Goal: Task Accomplishment & Management: Use online tool/utility

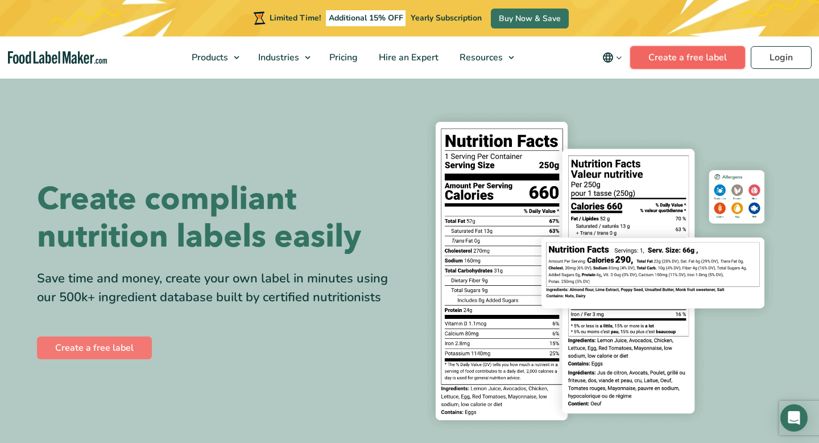
click at [709, 65] on link "Create a free label" at bounding box center [687, 57] width 115 height 23
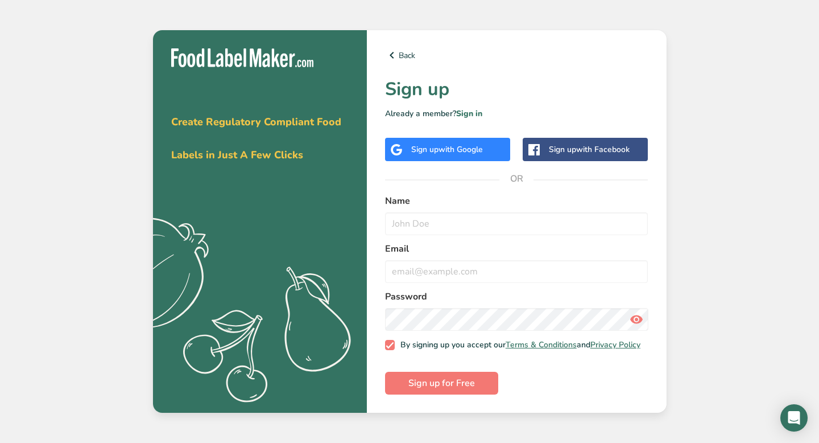
click at [479, 149] on span "with Google" at bounding box center [461, 149] width 44 height 11
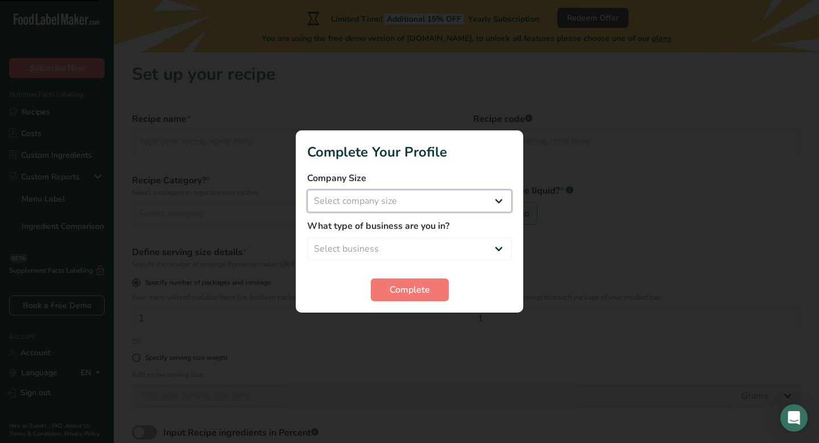
click at [447, 205] on select "Select company size Fewer than 10 Employees 10 to 50 Employees 51 to 500 Employ…" at bounding box center [409, 200] width 205 height 23
select select "1"
click at [307, 189] on select "Select company size Fewer than 10 Employees 10 to 50 Employees 51 to 500 Employ…" at bounding box center [409, 200] width 205 height 23
click at [435, 255] on select "Select business Packaged Food Manufacturer Restaurant & Cafe Bakery Meal Plans …" at bounding box center [409, 248] width 205 height 23
select select "2"
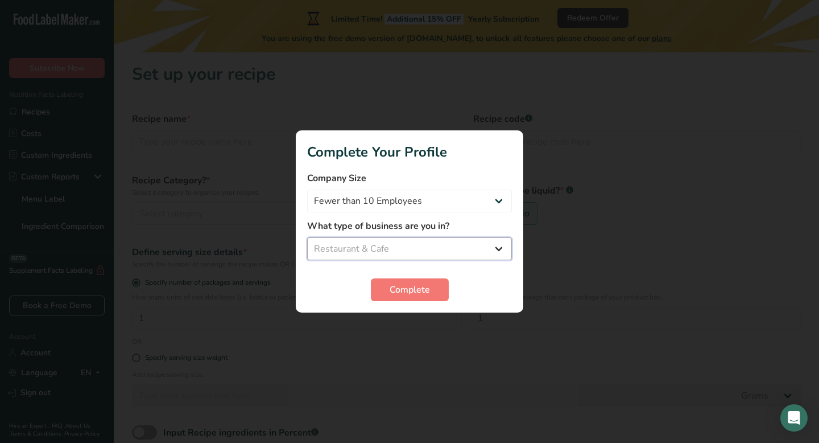
click at [307, 237] on select "Select business Packaged Food Manufacturer Restaurant & Cafe Bakery Meal Plans …" at bounding box center [409, 248] width 205 height 23
click at [415, 287] on span "Complete" at bounding box center [410, 290] width 40 height 14
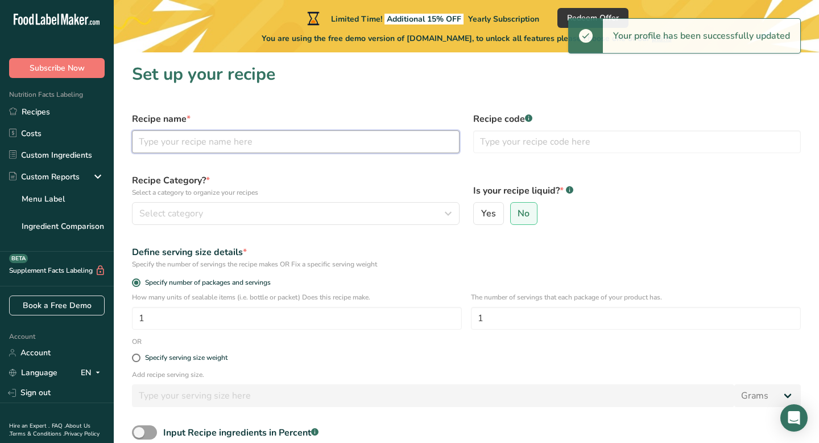
click at [335, 143] on input "text" at bounding box center [296, 141] width 328 height 23
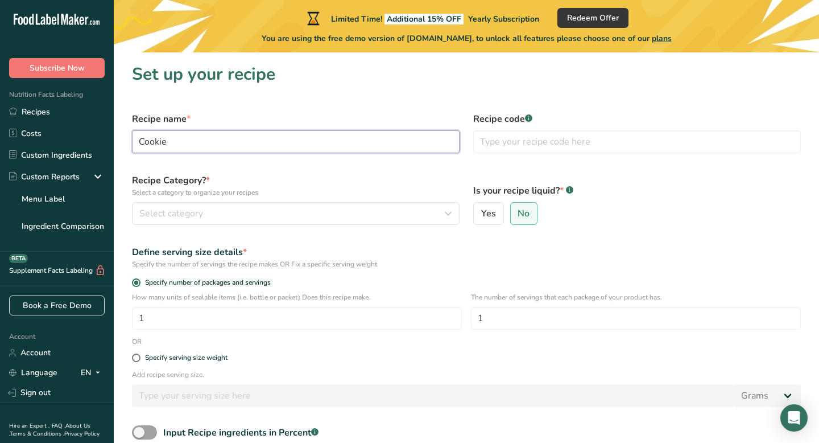
type input "Cookie"
click at [470, 104] on section "Set up your recipe Recipe name * Cookie Recipe code .a-a{fill:#347362;}.b-a{fil…" at bounding box center [467, 284] width 706 height 464
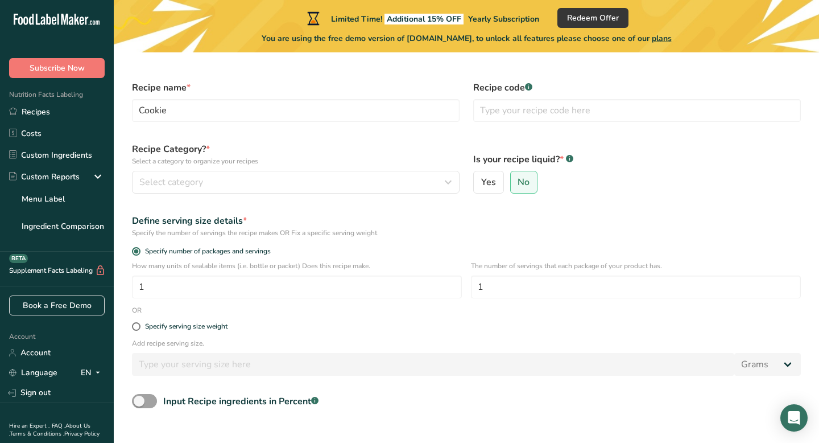
scroll to position [35, 0]
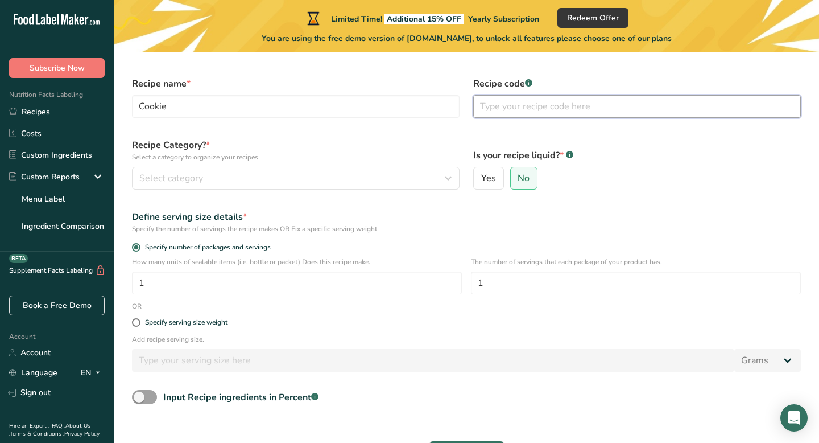
click at [512, 115] on input "text" at bounding box center [637, 106] width 328 height 23
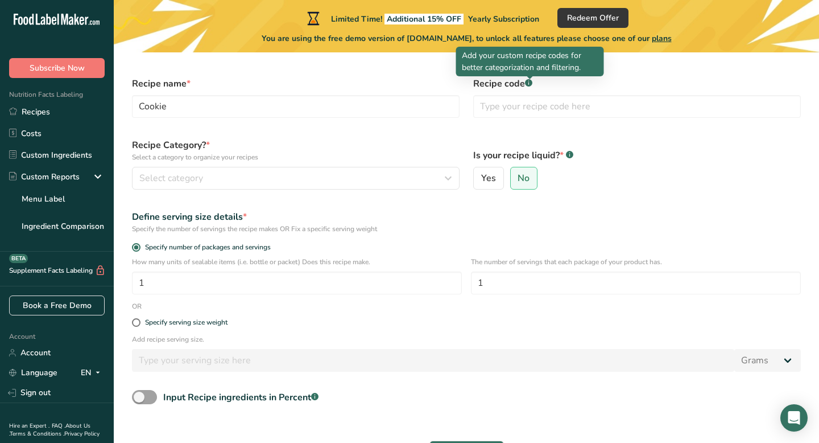
click at [530, 85] on rect at bounding box center [528, 82] width 7 height 7
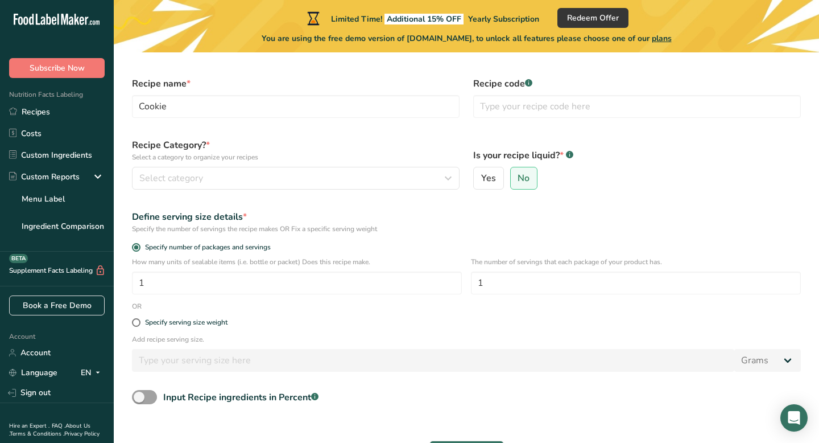
click at [530, 85] on rect at bounding box center [528, 82] width 7 height 7
click at [526, 100] on input "text" at bounding box center [637, 106] width 328 height 23
click at [252, 109] on input "Cookie" at bounding box center [296, 106] width 328 height 23
click at [487, 114] on input "text" at bounding box center [637, 106] width 328 height 23
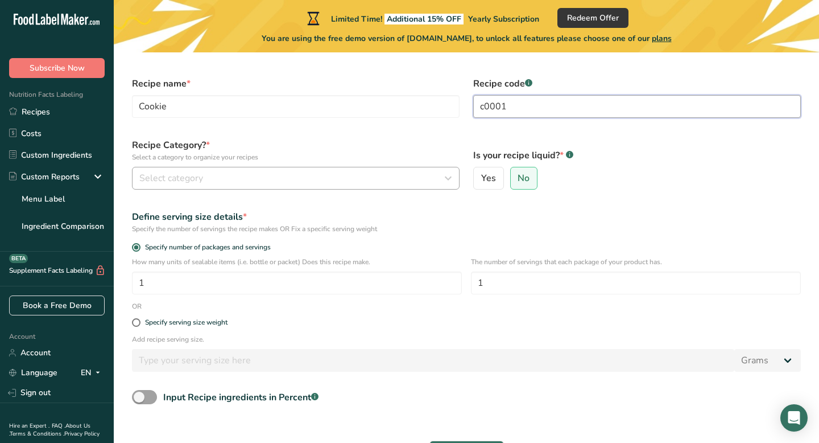
type input "c0001"
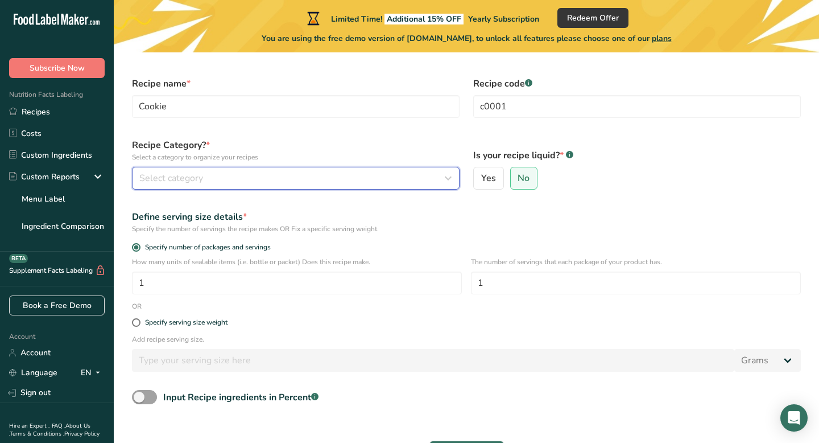
click at [381, 184] on div "Select category" at bounding box center [292, 178] width 306 height 14
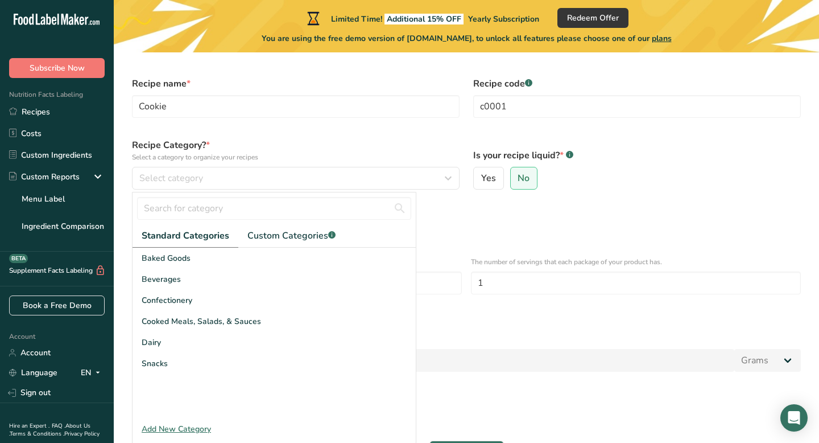
click at [485, 230] on div "Specify the number of servings the recipe makes OR Fix a specific serving weight" at bounding box center [466, 229] width 669 height 10
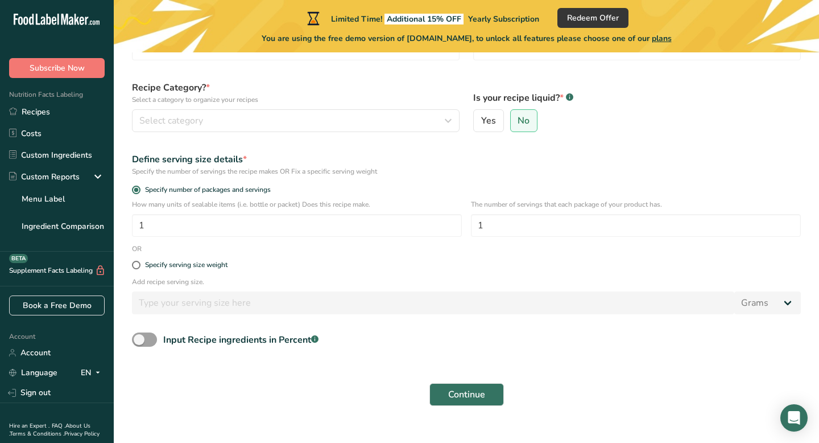
scroll to position [94, 0]
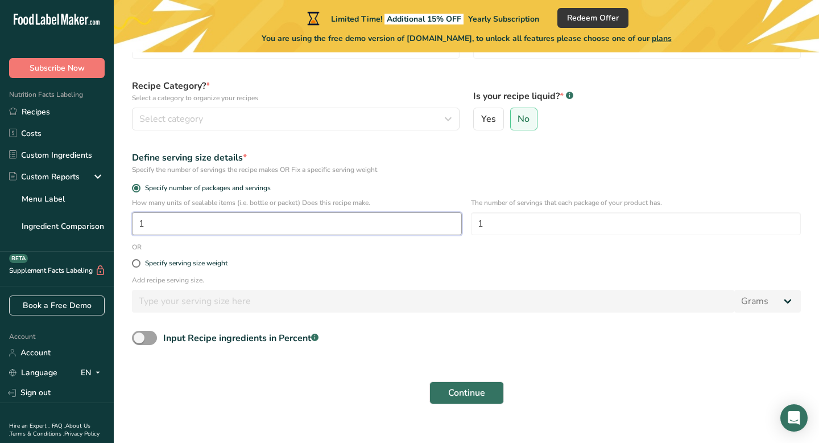
click at [382, 224] on input "1" at bounding box center [297, 223] width 330 height 23
click at [498, 222] on input "1" at bounding box center [636, 223] width 330 height 23
type input "6"
click at [307, 227] on input "1" at bounding box center [297, 223] width 330 height 23
click at [327, 232] on input "6" at bounding box center [297, 223] width 330 height 23
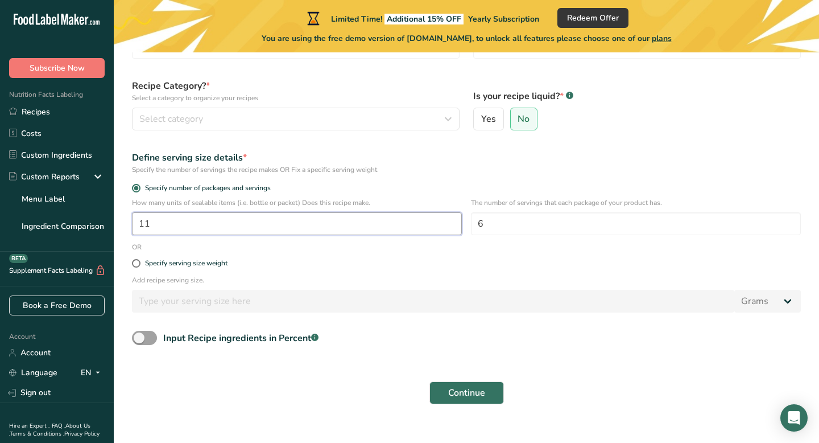
type input "1"
click at [306, 377] on div "Continue" at bounding box center [466, 392] width 683 height 36
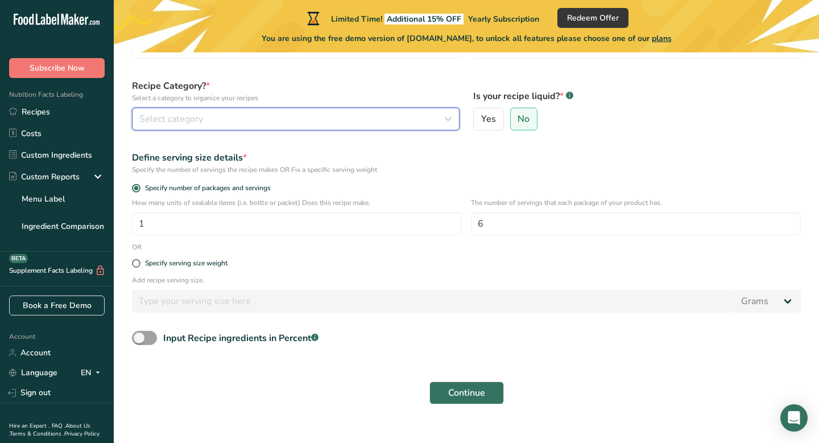
click at [347, 125] on div "Select category" at bounding box center [292, 119] width 306 height 14
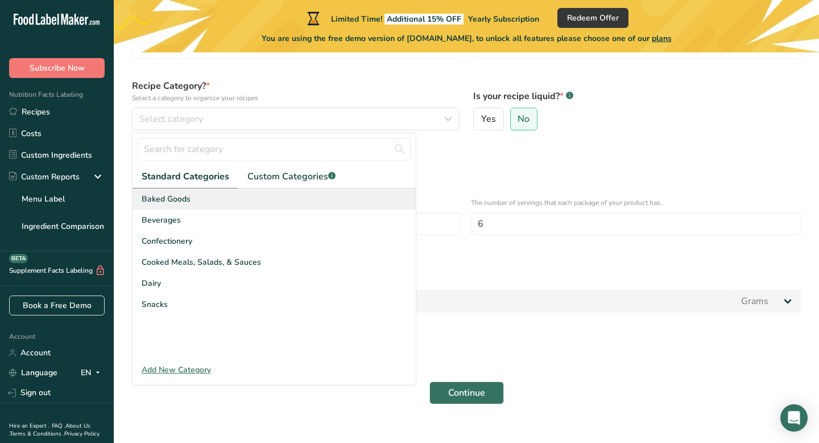
click at [304, 195] on div "Baked Goods" at bounding box center [274, 198] width 283 height 21
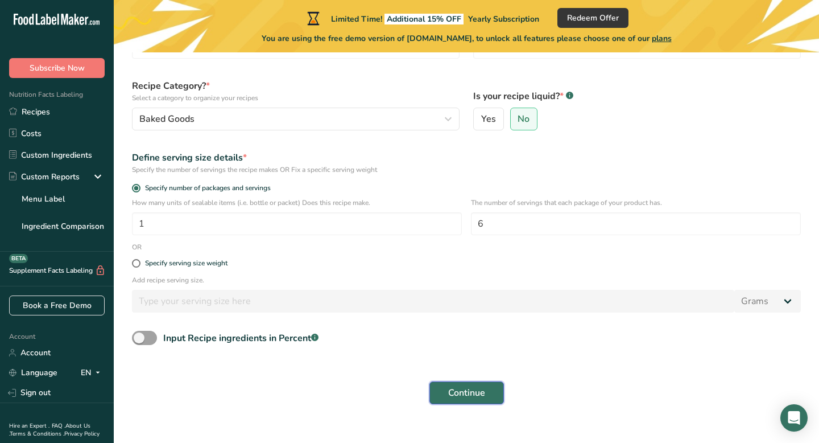
click at [489, 397] on button "Continue" at bounding box center [467, 392] width 75 height 23
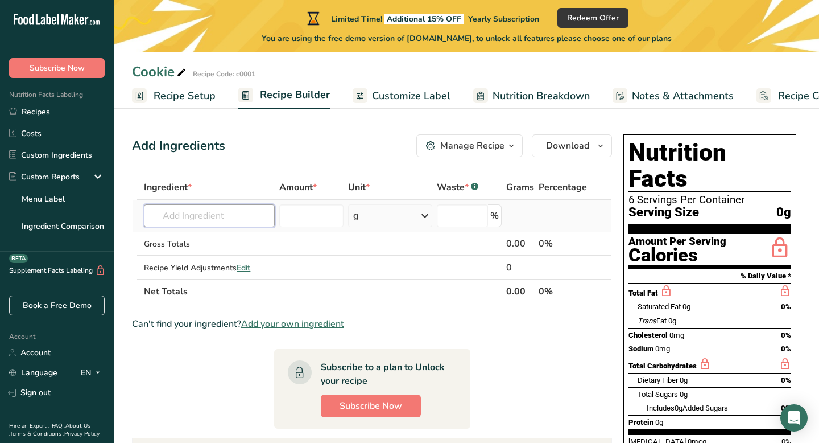
click at [245, 214] on input "text" at bounding box center [209, 215] width 131 height 23
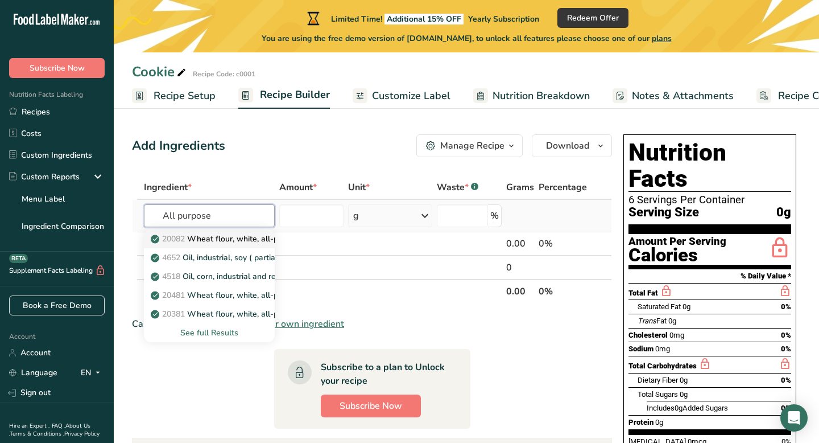
type input "All purpose"
click at [241, 235] on p "20082 Wheat flour, white, all-purpose, self-rising, enriched" at bounding box center [266, 239] width 226 height 12
type input "Wheat flour, white, all-purpose, self-rising, enriched"
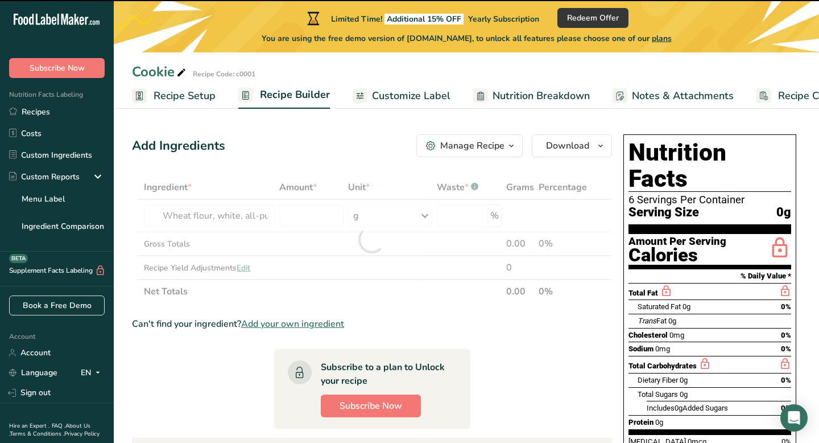
type input "0"
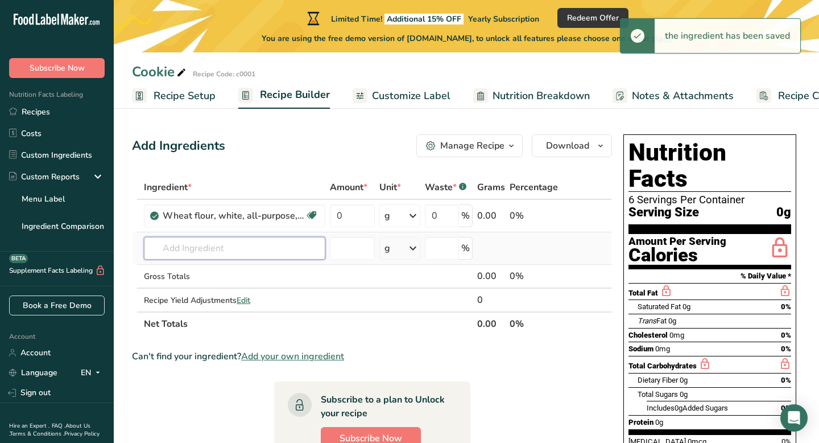
click at [272, 250] on input "text" at bounding box center [235, 248] width 182 height 23
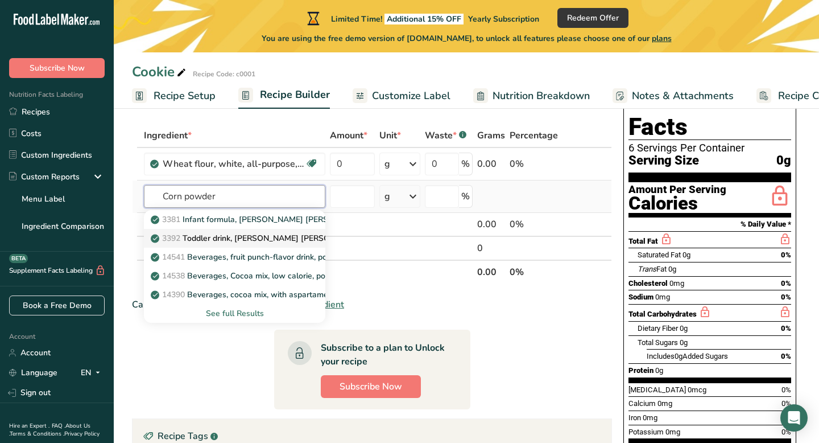
scroll to position [52, 0]
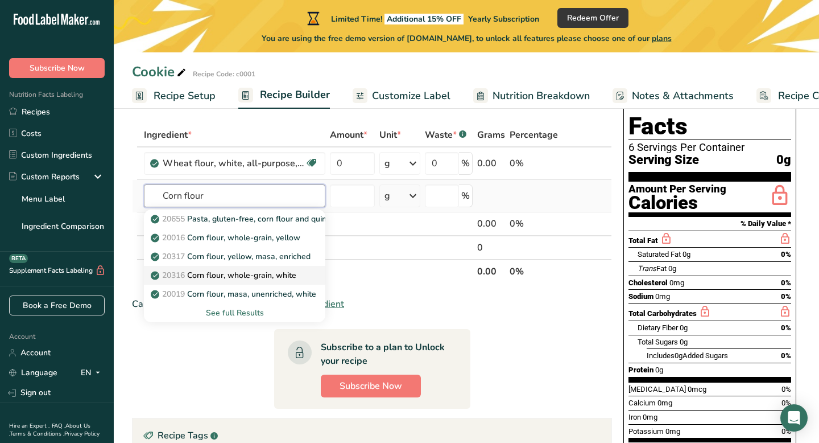
type input "Corn flour"
click at [209, 278] on p "20316 Corn flour, whole-grain, white" at bounding box center [224, 275] width 143 height 12
type input "Corn flour, whole-grain, white"
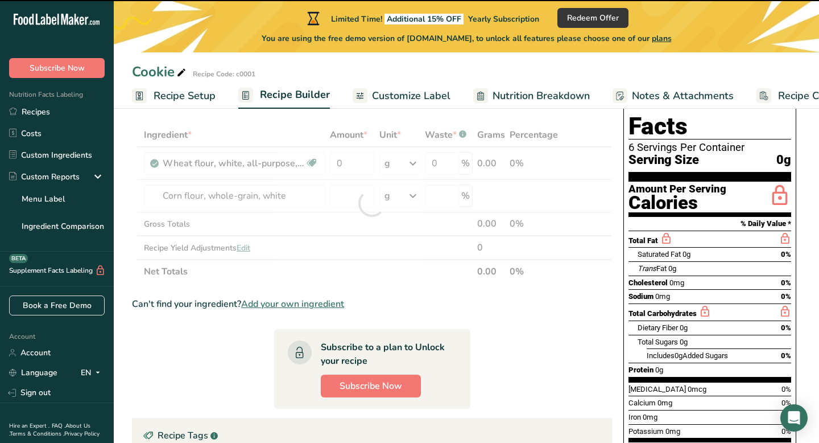
type input "0"
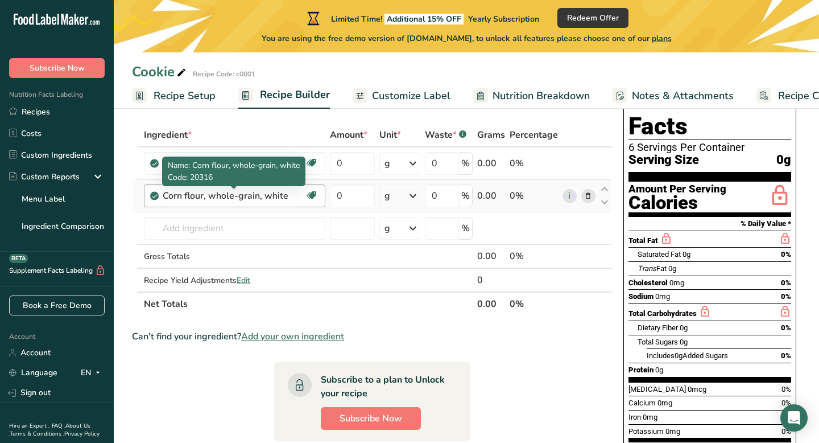
click at [277, 197] on div "Corn flour, whole-grain, white" at bounding box center [234, 196] width 142 height 14
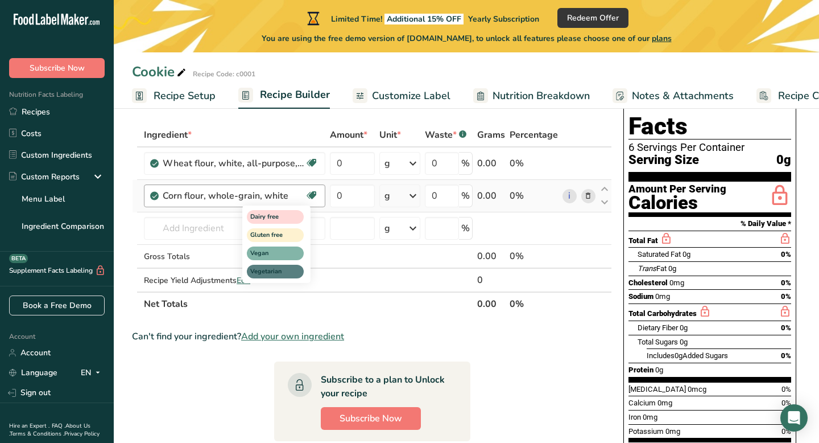
click at [310, 197] on icon at bounding box center [311, 196] width 11 height 18
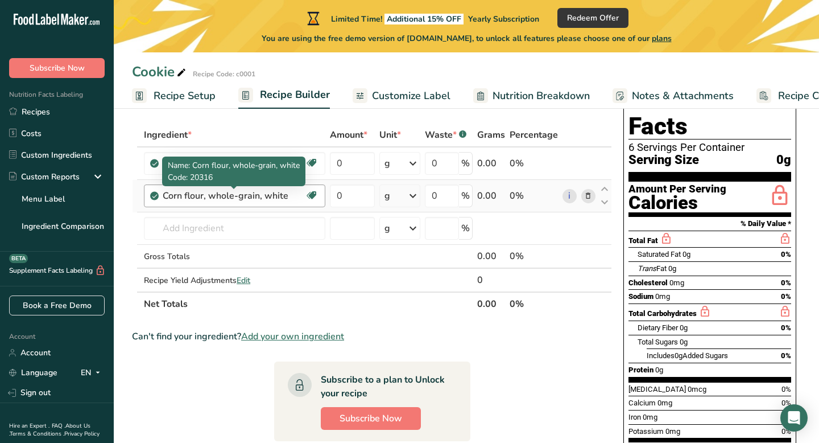
click at [284, 196] on div "Corn flour, whole-grain, white" at bounding box center [234, 196] width 142 height 14
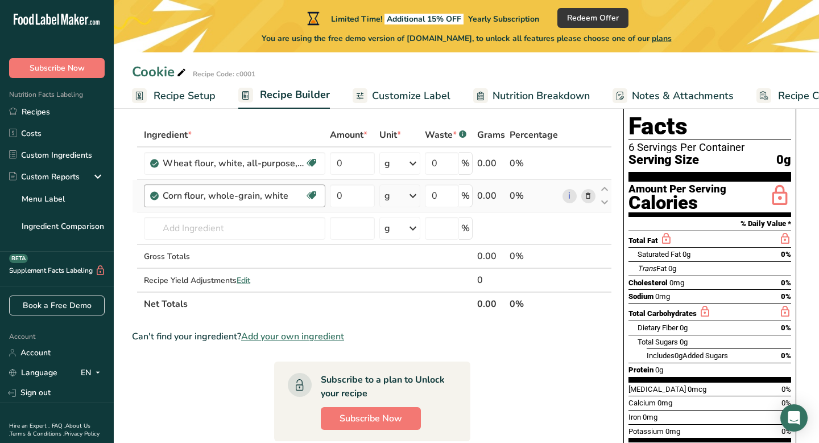
click at [284, 196] on div "Corn flour, whole-grain, white" at bounding box center [234, 196] width 142 height 14
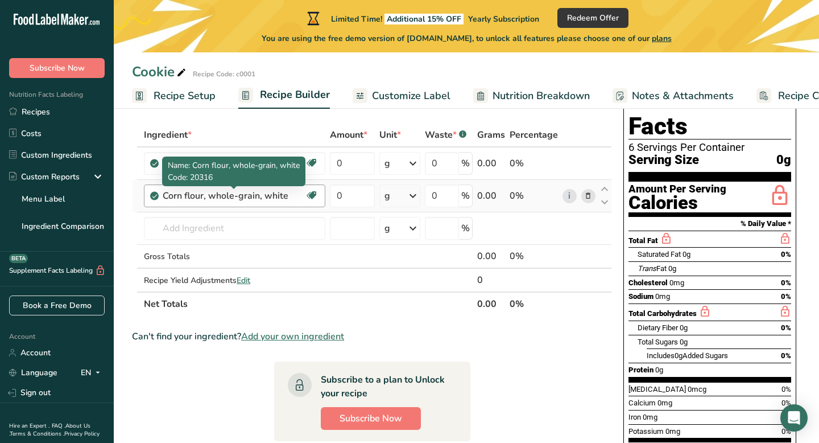
click at [284, 196] on div "Corn flour, whole-grain, white" at bounding box center [234, 196] width 142 height 14
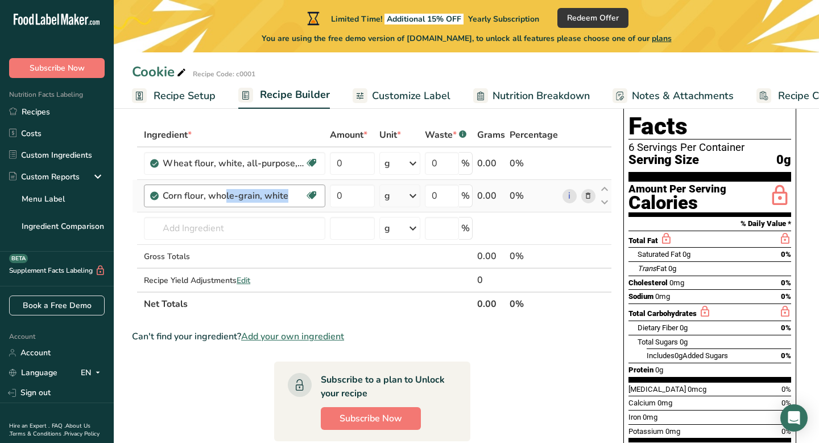
click at [284, 196] on div "Corn flour, whole-grain, white" at bounding box center [234, 196] width 142 height 14
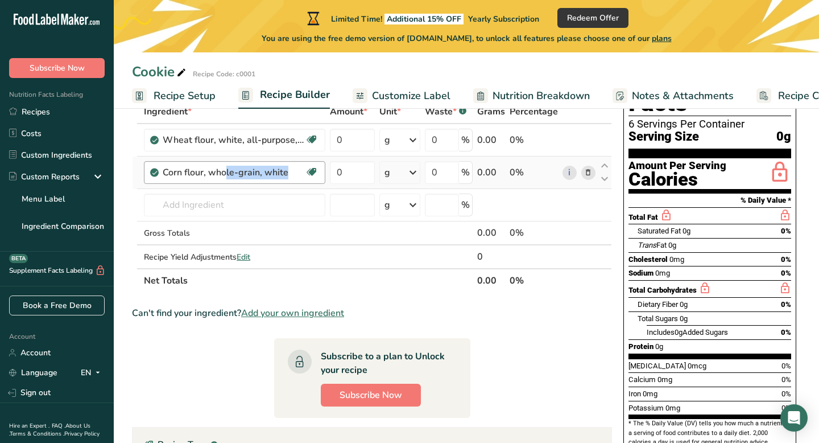
scroll to position [0, 0]
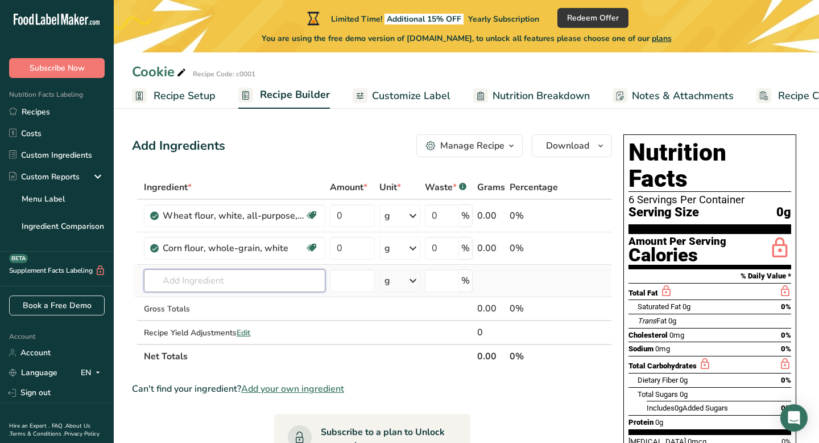
click at [255, 279] on input "text" at bounding box center [235, 280] width 182 height 23
type input "U"
type input "Salted Butter"
click at [252, 303] on div "1001 Butter, salted" at bounding box center [225, 304] width 145 height 12
type input "Butter, salted"
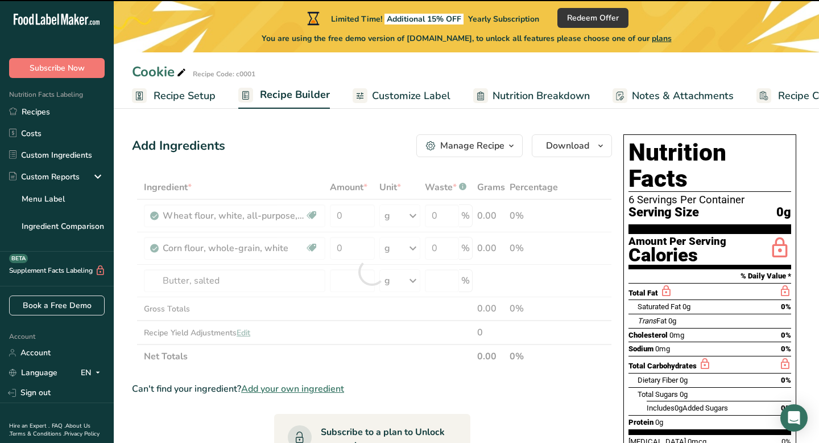
type input "0"
